Goal: Information Seeking & Learning: Understand process/instructions

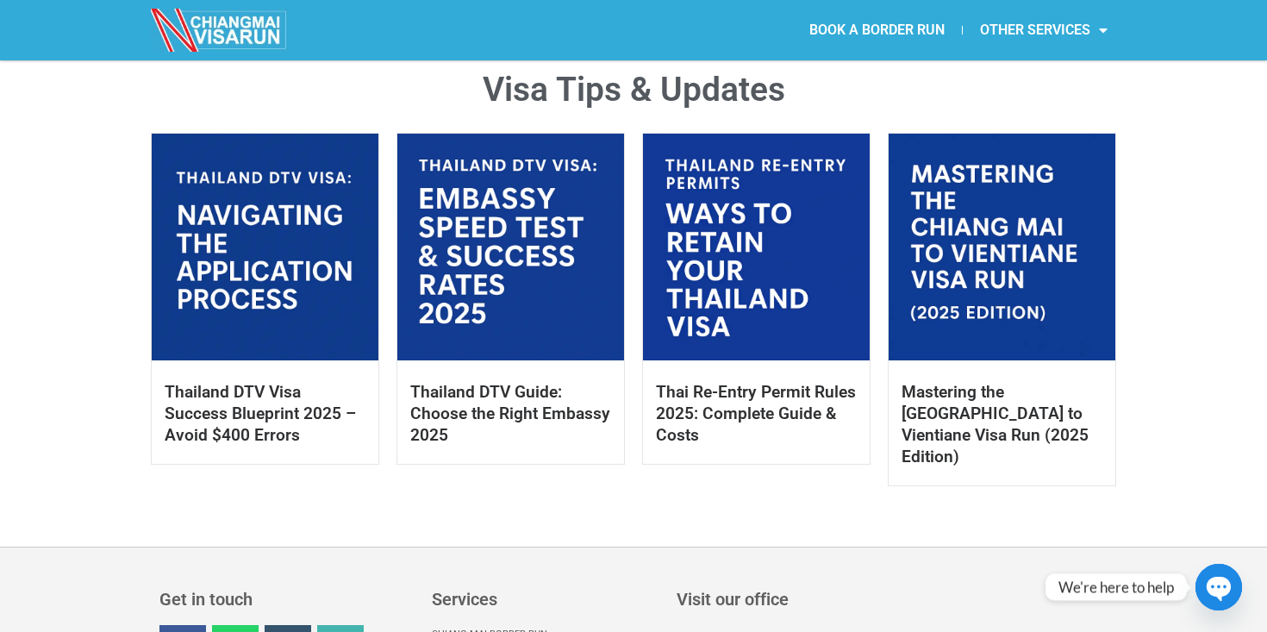
click at [968, 257] on link at bounding box center [1002, 247] width 227 height 227
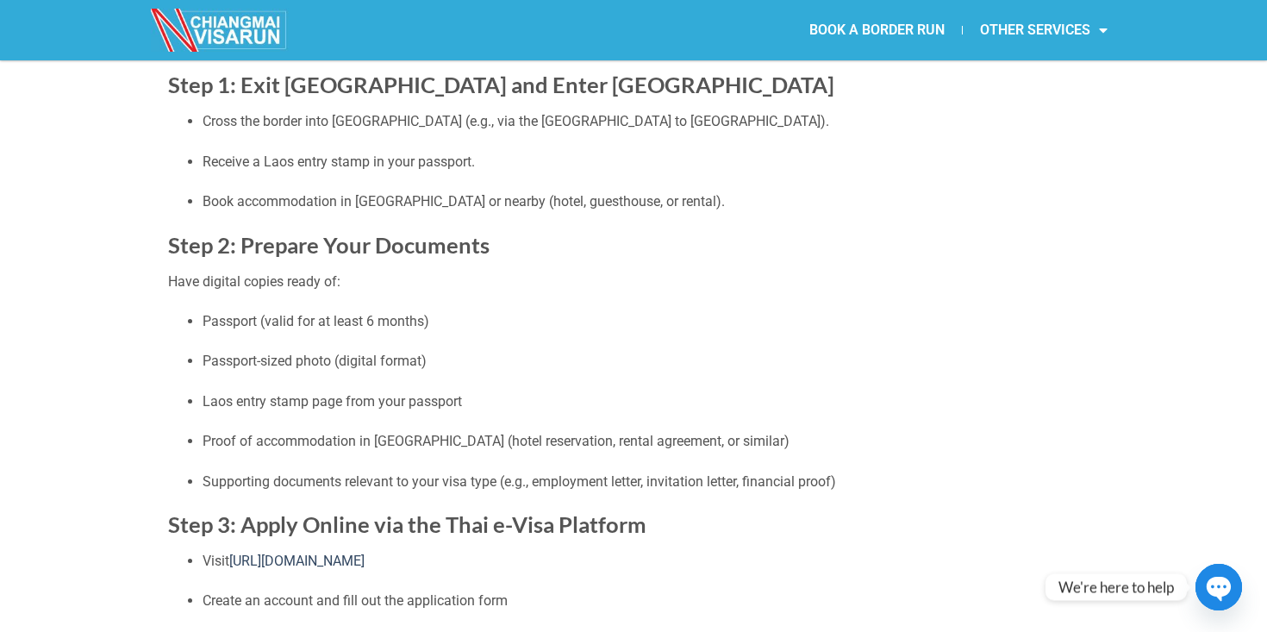
scroll to position [360, 0]
drag, startPoint x: 575, startPoint y: 123, endPoint x: 625, endPoint y: 121, distance: 50.1
click at [625, 121] on p "Cross the border into Laos (e.g., via the Friendship Bridge to Vientiane)." at bounding box center [651, 122] width 897 height 22
drag, startPoint x: 572, startPoint y: 119, endPoint x: 626, endPoint y: 128, distance: 54.3
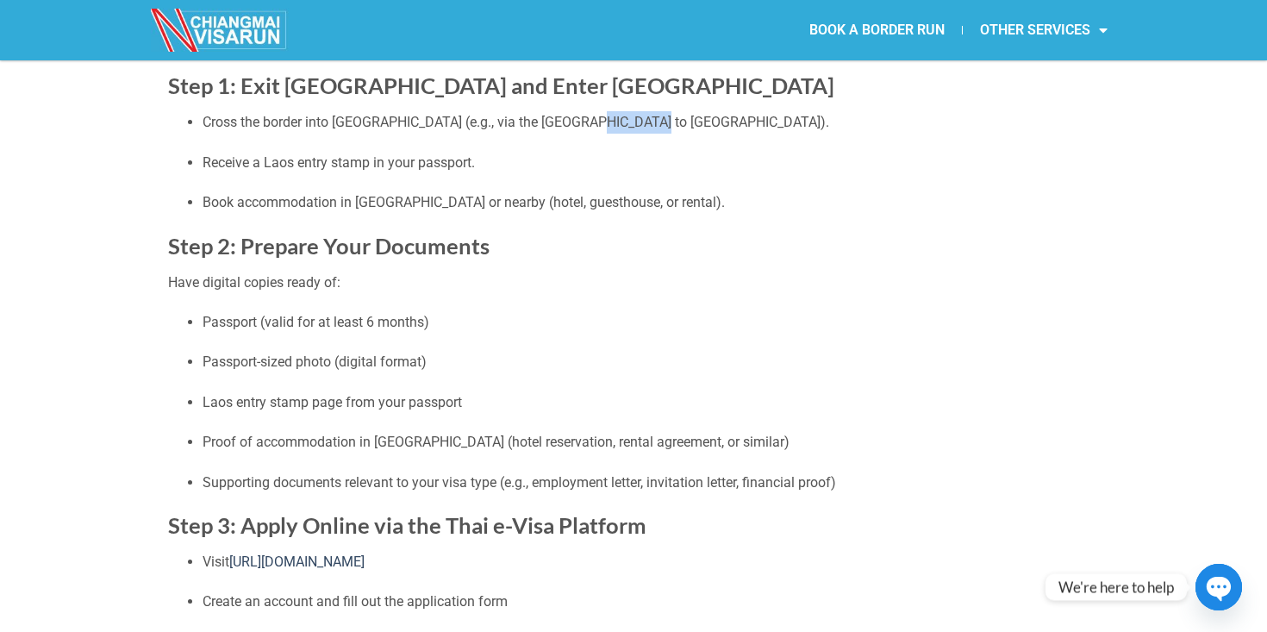
click at [626, 128] on p "Cross the border into Laos (e.g., via the Friendship Bridge to Vientiane)." at bounding box center [651, 122] width 897 height 22
copy p "Vientiane"
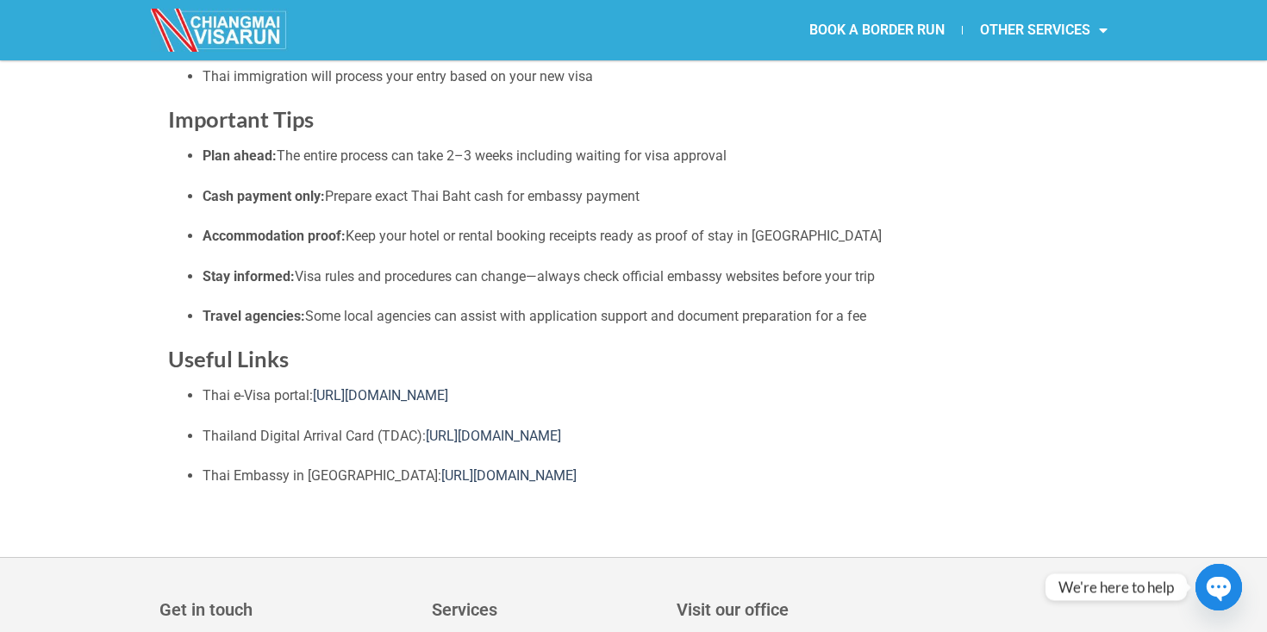
scroll to position [1903, 0]
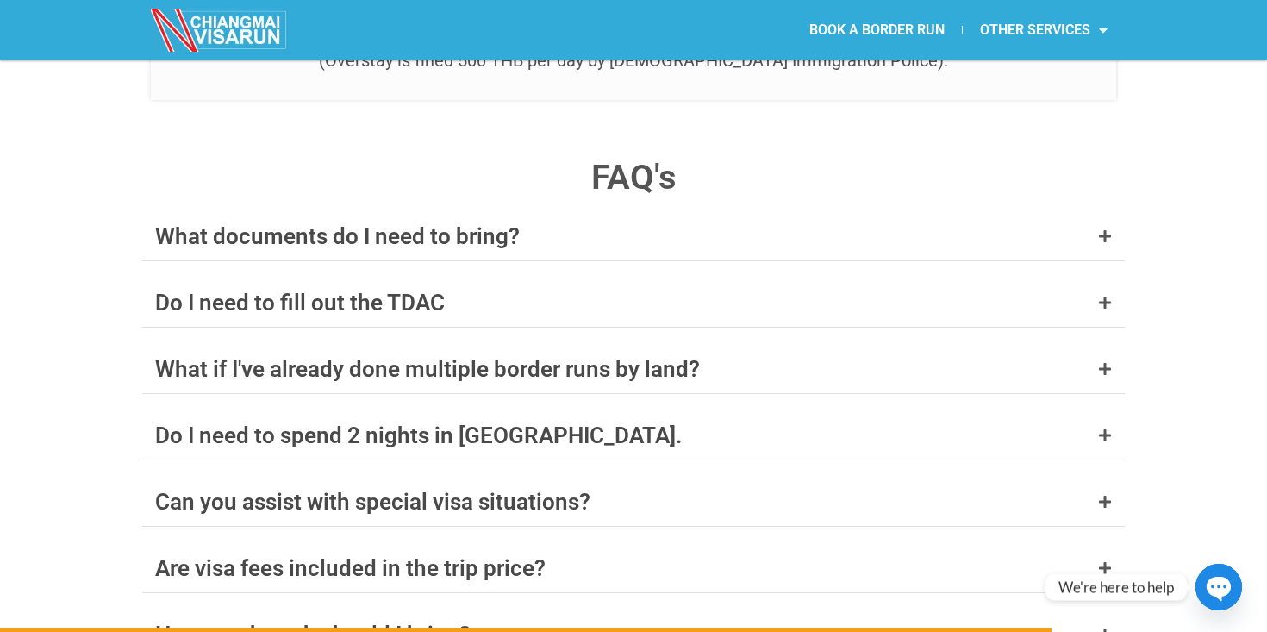
scroll to position [6659, 0]
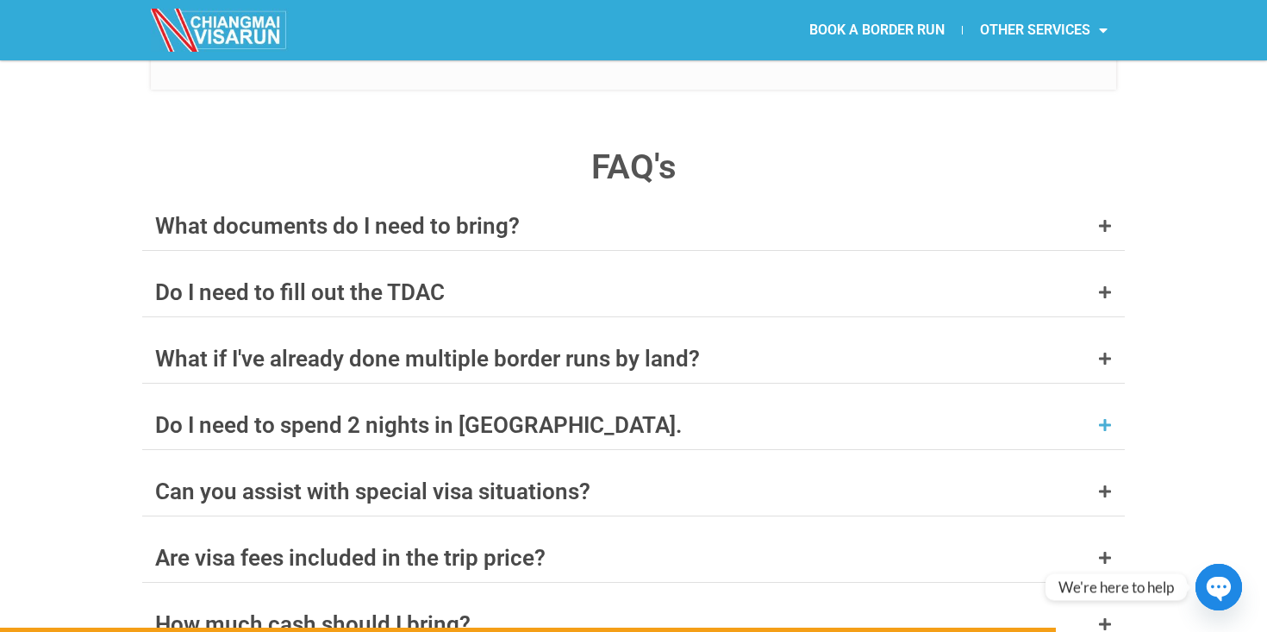
click at [589, 401] on div "Do I need to spend 2 nights in [GEOGRAPHIC_DATA]." at bounding box center [633, 425] width 983 height 48
